Goal: Task Accomplishment & Management: Manage account settings

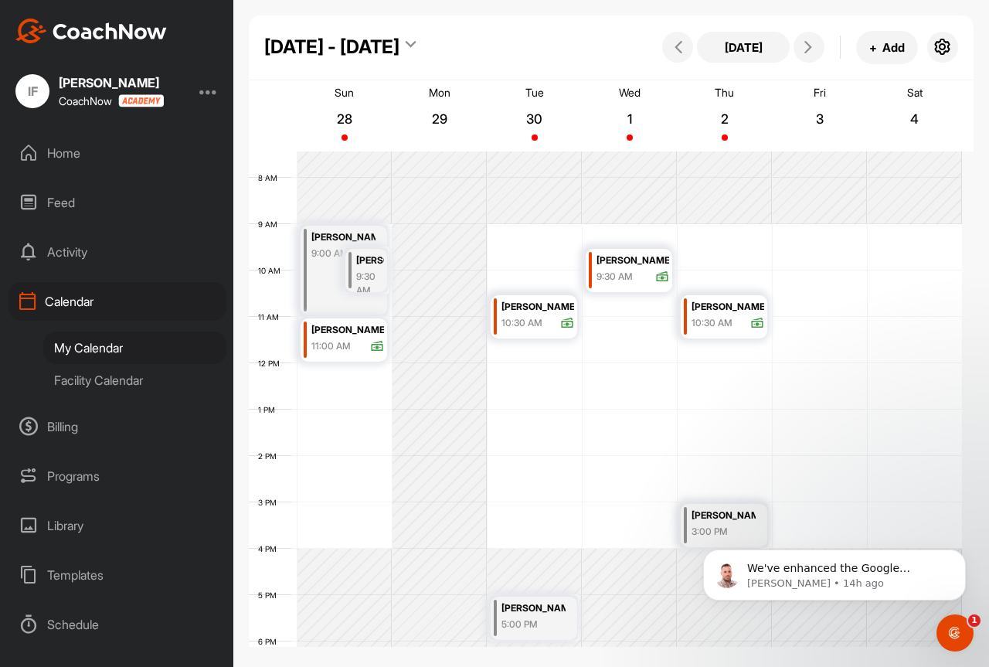
scroll to position [267, 0]
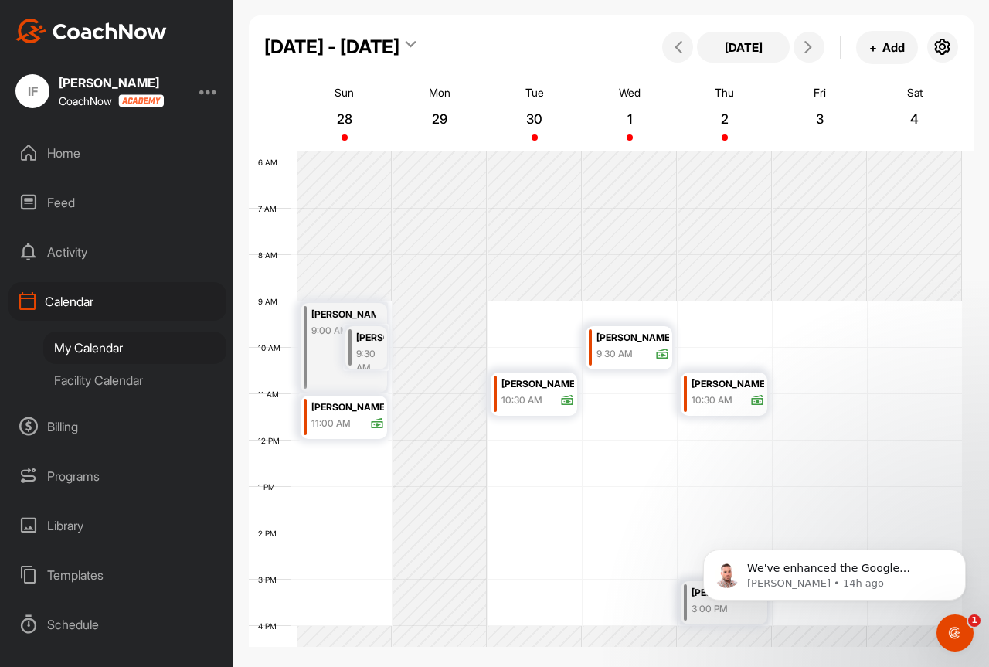
click at [359, 424] on div "11:00 AM" at bounding box center [347, 424] width 73 height 14
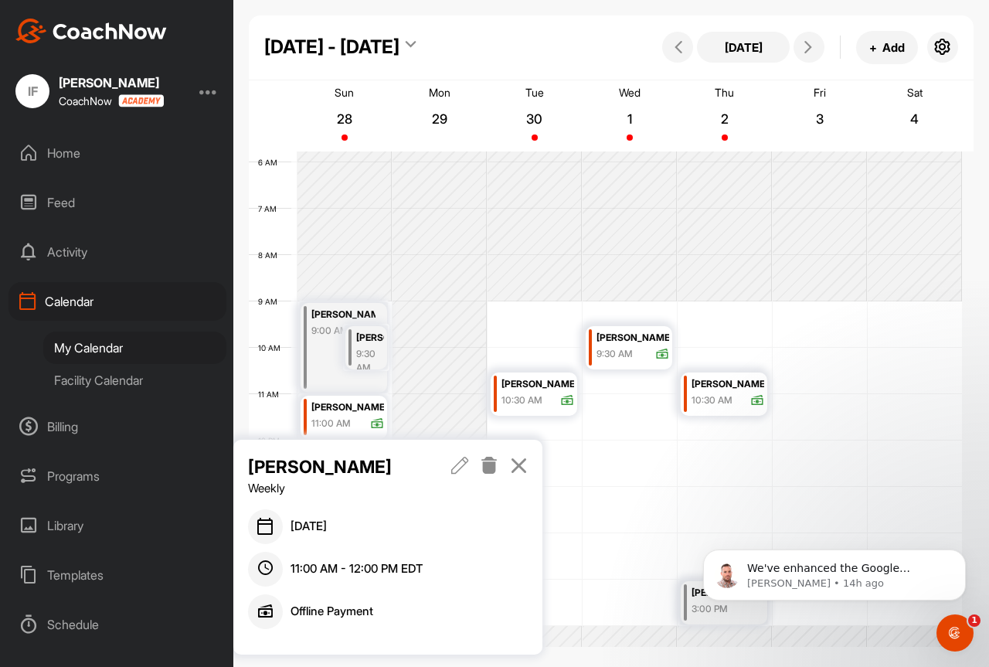
click at [466, 468] on icon at bounding box center [460, 465] width 18 height 17
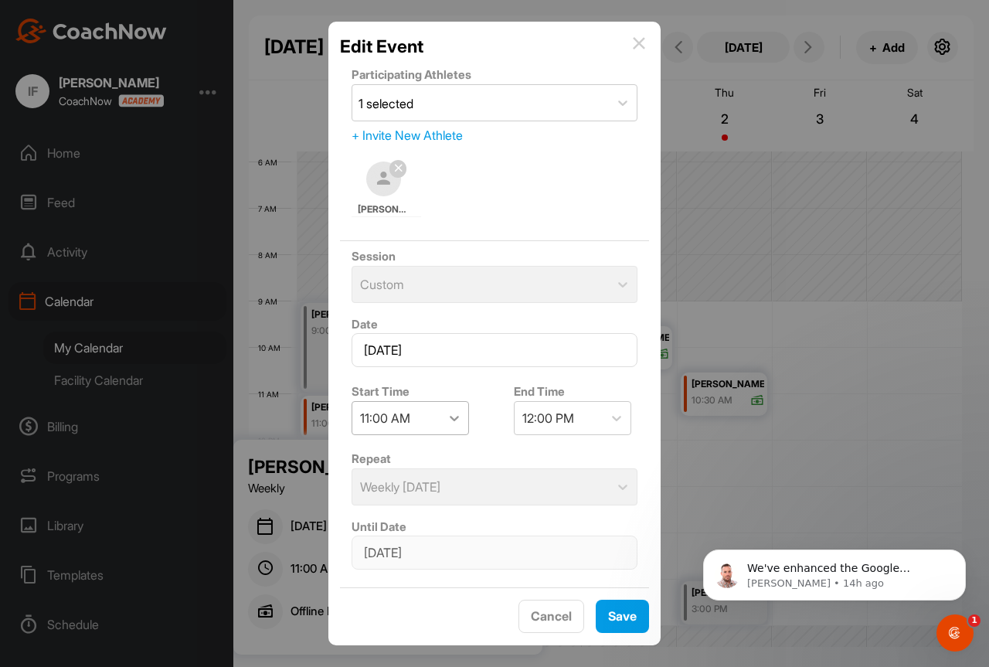
click at [448, 421] on icon at bounding box center [454, 417] width 15 height 15
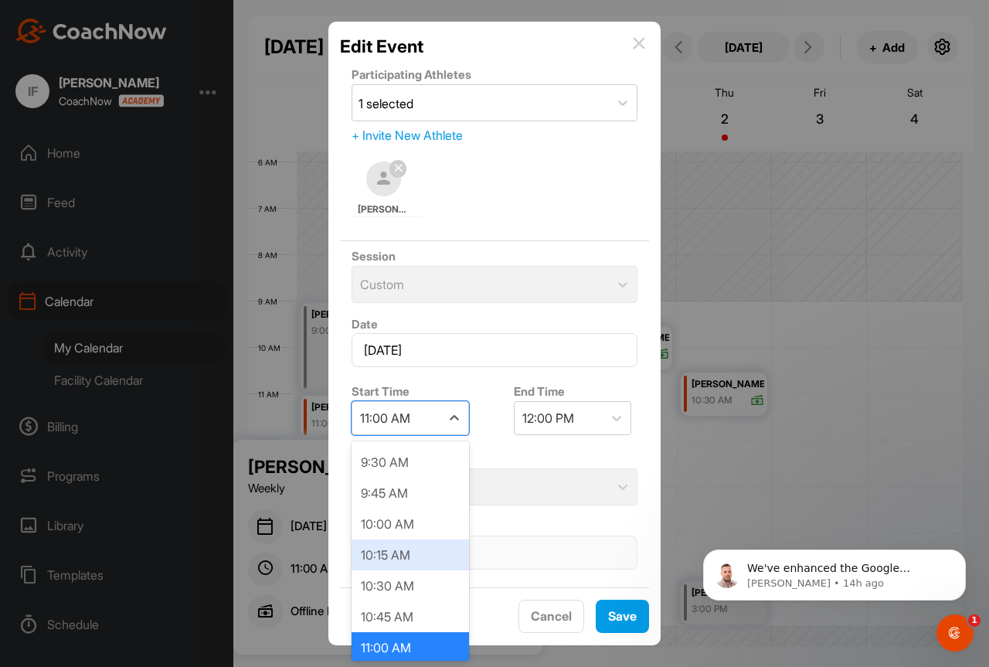
scroll to position [1327, 0]
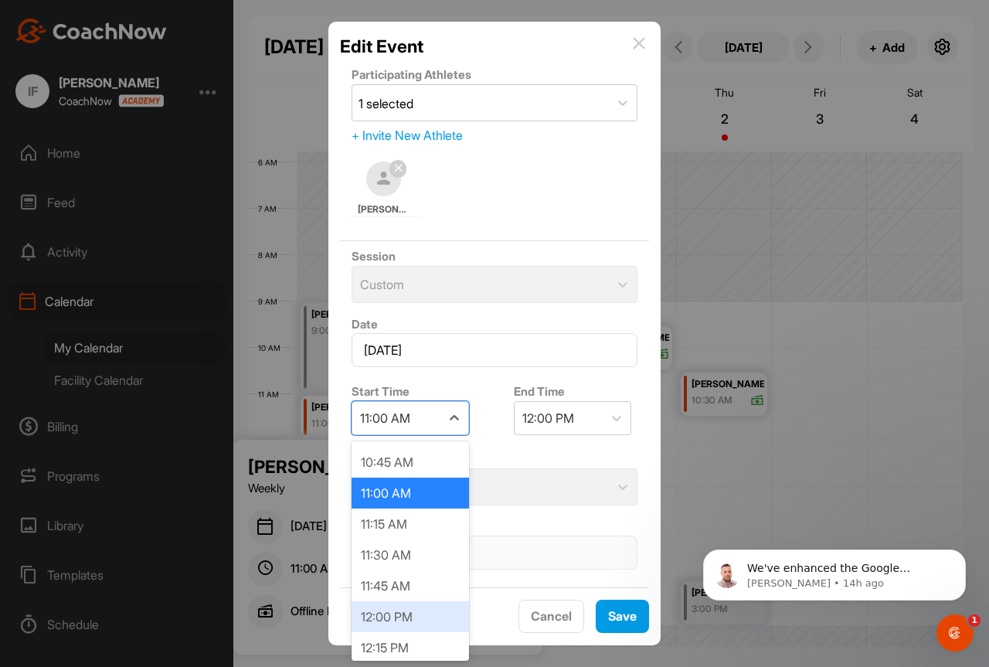
click at [393, 615] on div "12:00 PM" at bounding box center [410, 616] width 117 height 31
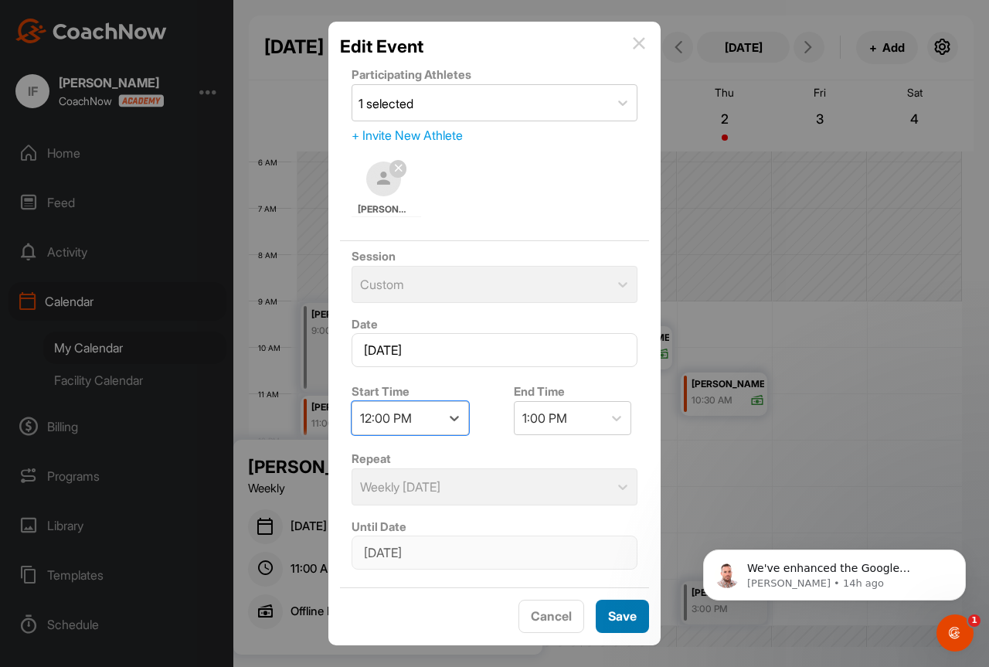
click at [618, 614] on span "Save" at bounding box center [622, 615] width 29 height 15
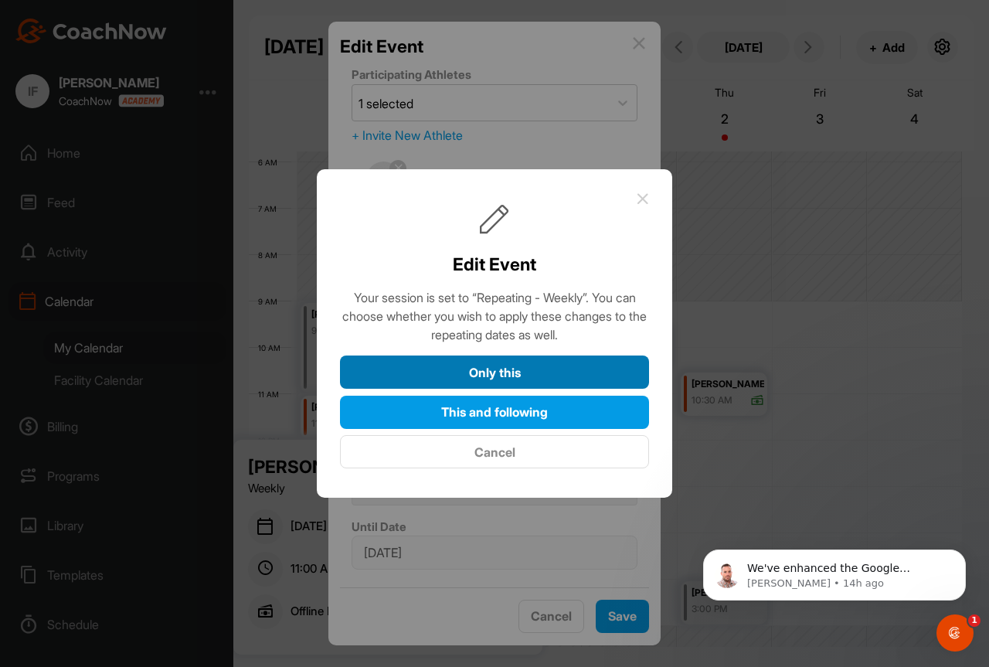
click at [519, 370] on button "Only this" at bounding box center [494, 372] width 309 height 33
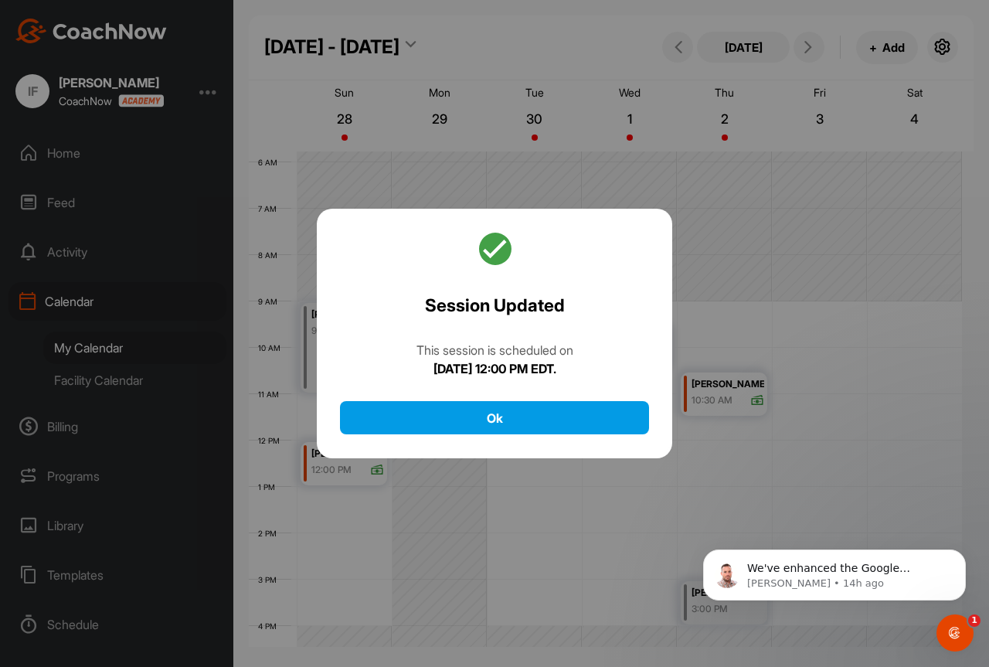
click at [510, 438] on div "Session Updated This session is scheduled on [DATE] 12:00 PM EDT. Ok" at bounding box center [495, 334] width 356 height 250
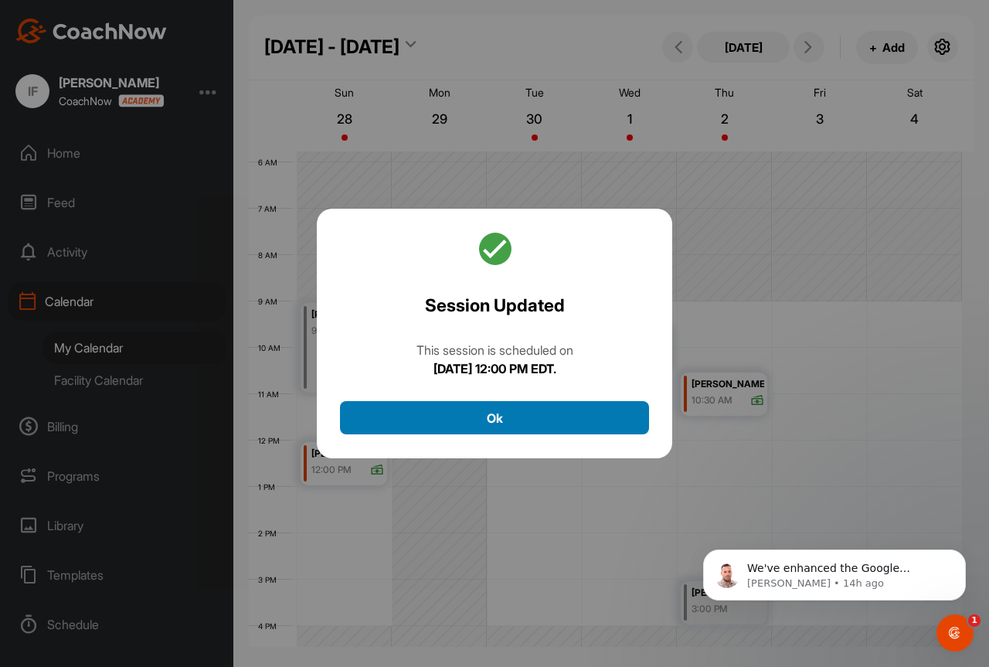
click at [510, 423] on button "Ok" at bounding box center [494, 417] width 309 height 33
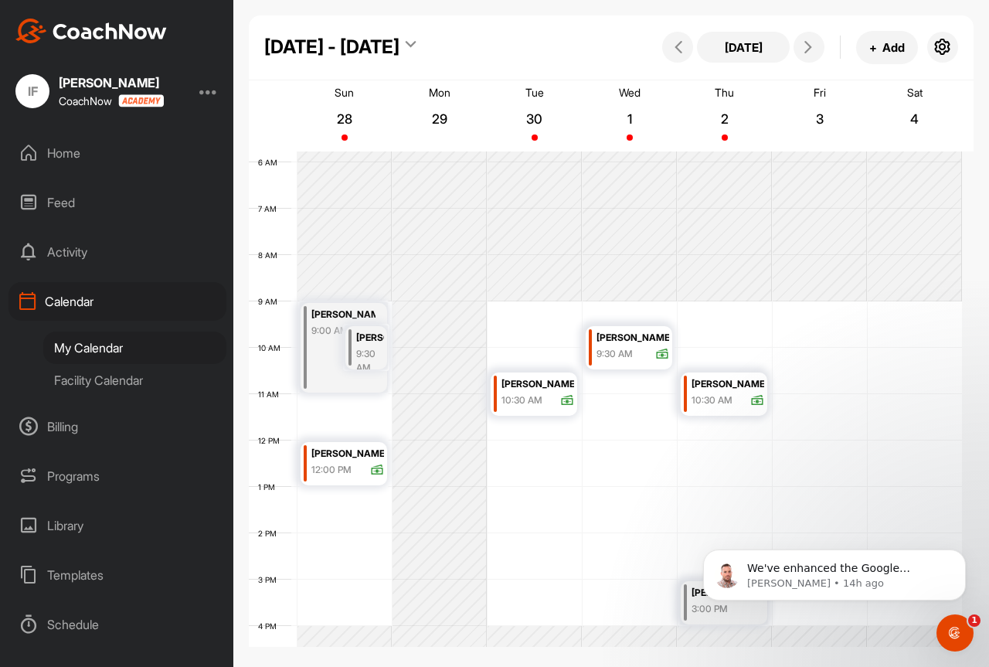
click at [377, 352] on div "9:30 AM" at bounding box center [370, 361] width 28 height 28
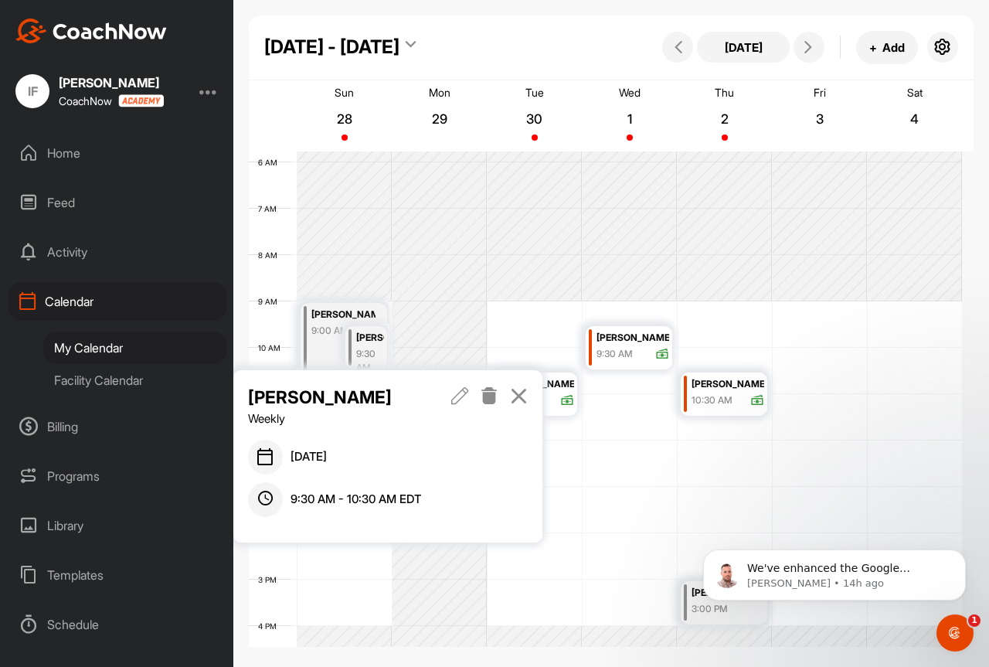
click at [488, 399] on icon at bounding box center [490, 395] width 18 height 17
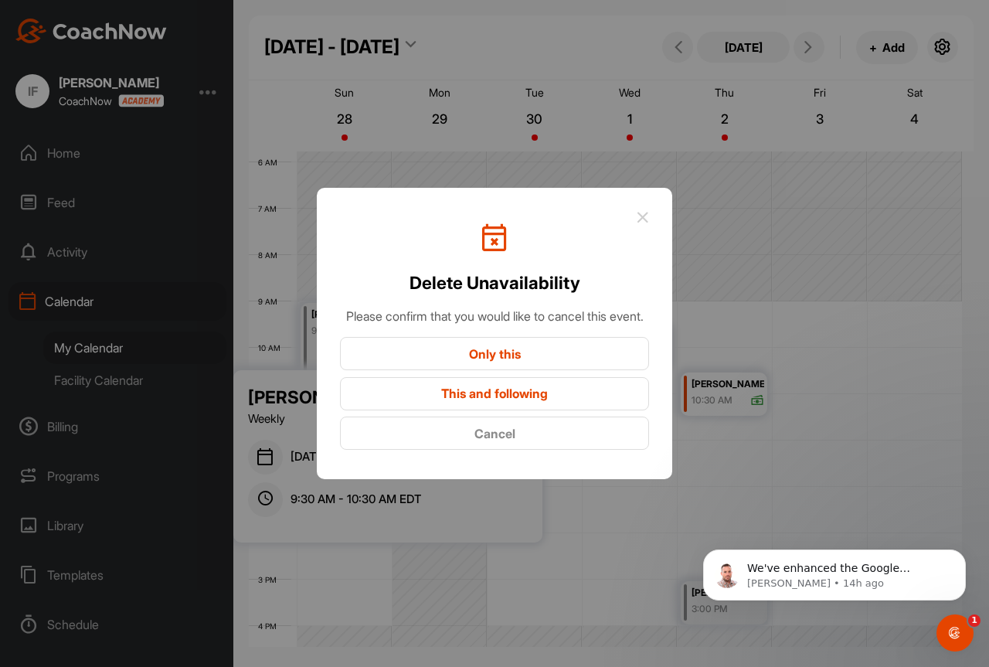
click at [505, 367] on button "Only this" at bounding box center [494, 353] width 309 height 33
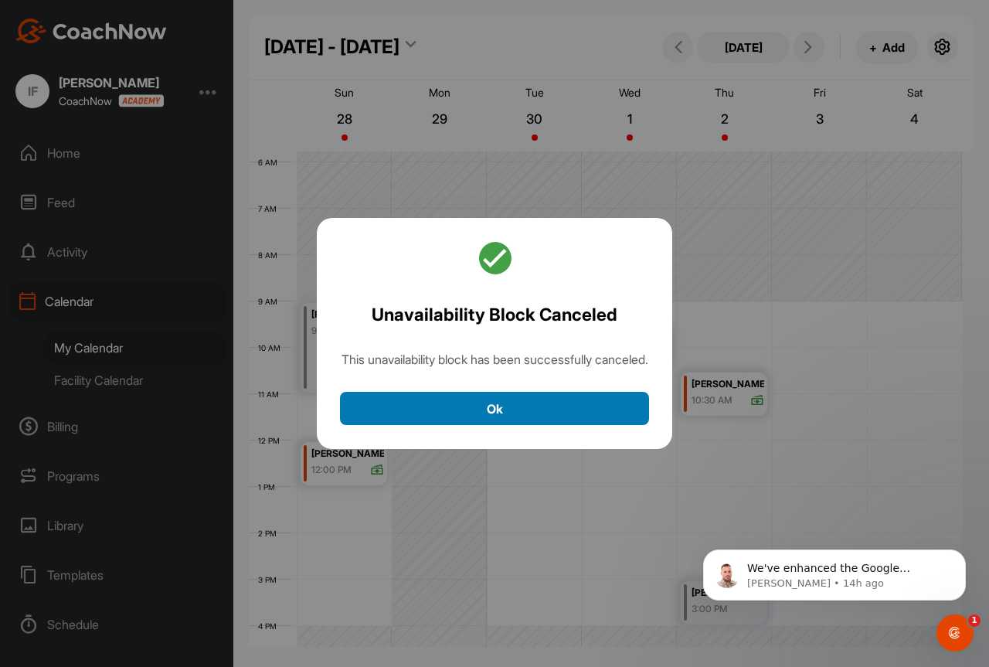
click at [507, 406] on button "Ok" at bounding box center [494, 408] width 309 height 33
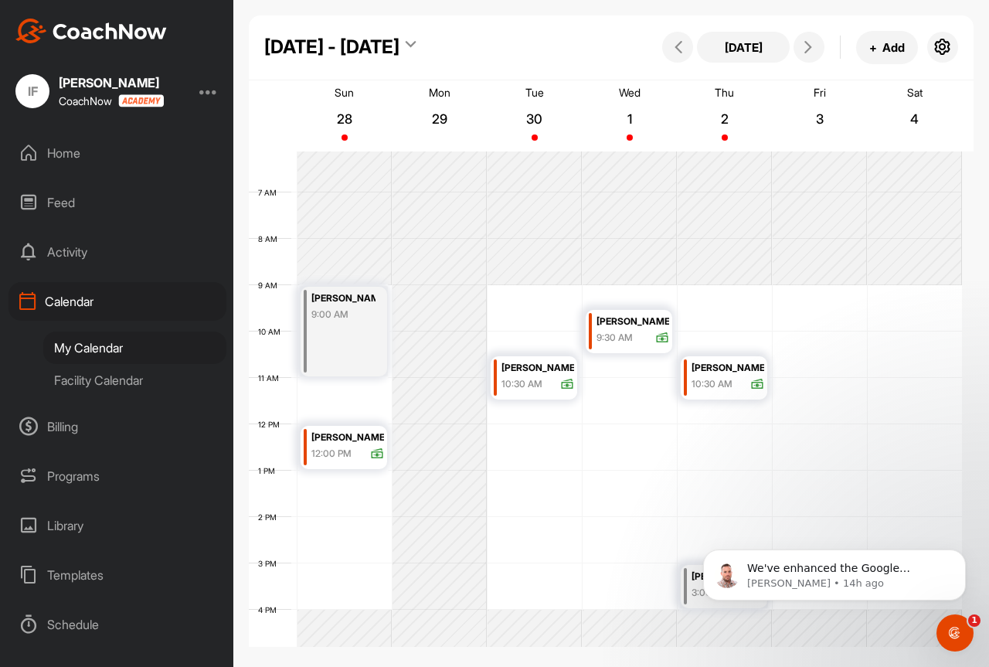
scroll to position [345, 0]
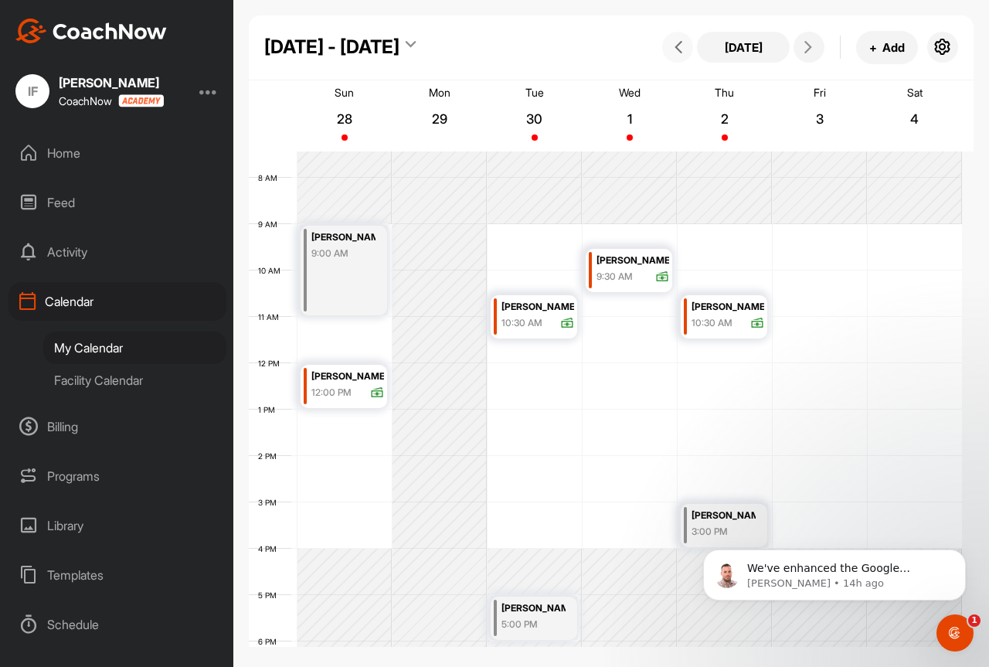
click at [672, 57] on button at bounding box center [677, 47] width 31 height 31
